Goal: Book appointment/travel/reservation

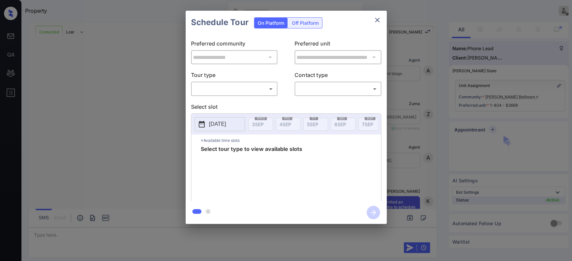
scroll to position [7293, 0]
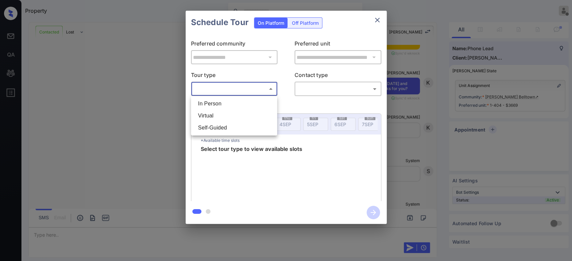
click at [231, 88] on body "Property Mukesh Offline Set yourself online Set yourself on break Profile Switc…" at bounding box center [286, 130] width 572 height 261
click at [224, 105] on li "In Person" at bounding box center [234, 104] width 83 height 12
type input "********"
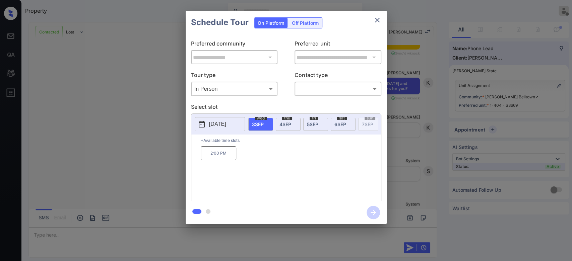
click at [287, 122] on span "[DATE]" at bounding box center [285, 125] width 12 height 6
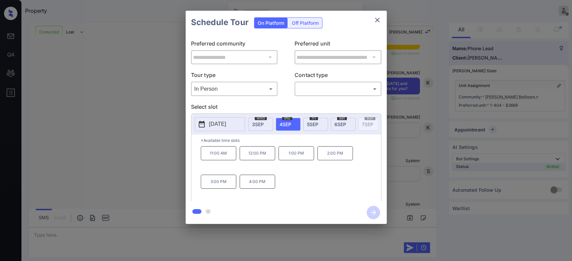
click at [310, 122] on span "[DATE]" at bounding box center [312, 125] width 11 height 6
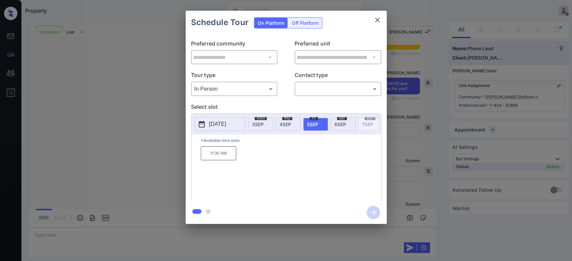
click at [335, 122] on span "[DATE]" at bounding box center [340, 125] width 12 height 6
click at [222, 126] on p "[DATE]" at bounding box center [217, 124] width 17 height 8
click at [377, 21] on icon "close" at bounding box center [377, 20] width 8 height 8
